Goal: Navigation & Orientation: Go to known website

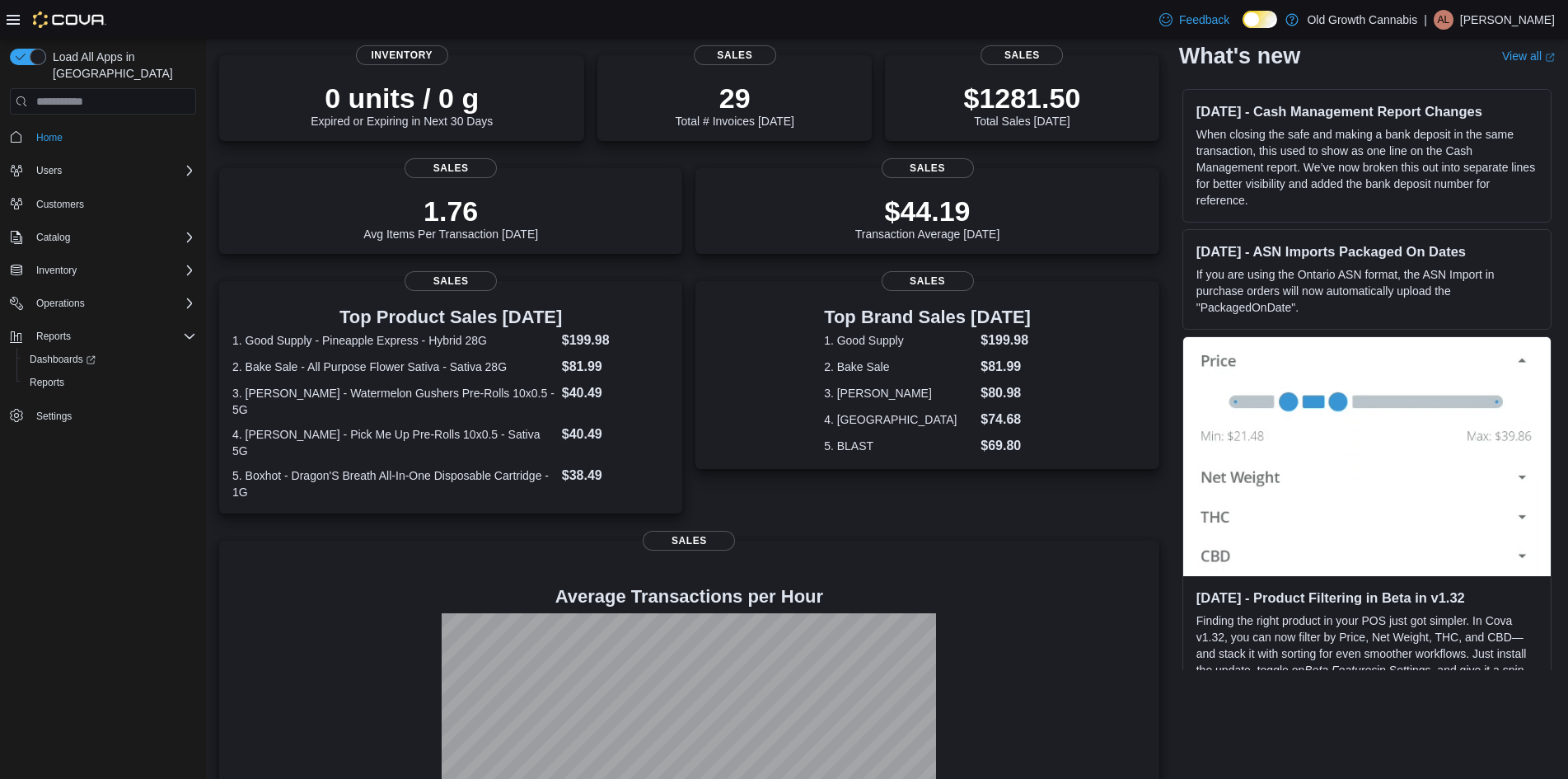
scroll to position [231, 0]
